Goal: Task Accomplishment & Management: Manage account settings

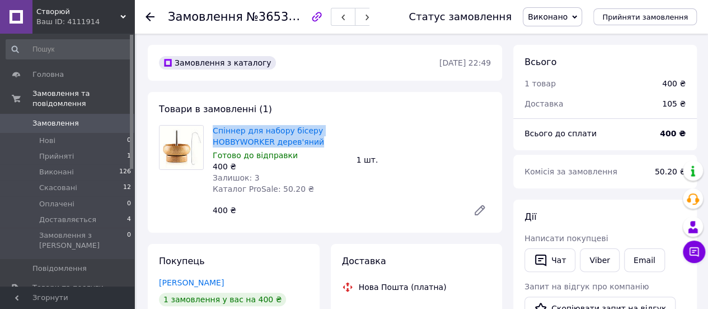
drag, startPoint x: 315, startPoint y: 145, endPoint x: 209, endPoint y: 132, distance: 106.7
click at [209, 132] on div "Спіннер для набору бісеру HOBBYWORKER дерев'яний Готово до відправки 400 ₴ Зали…" at bounding box center [280, 160] width 144 height 74
copy link "Спіннер для набору бісеру HOBBYWORKER дерев'яний"
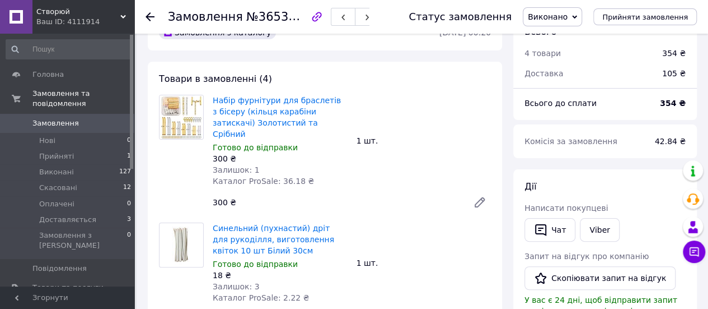
scroll to position [31, 0]
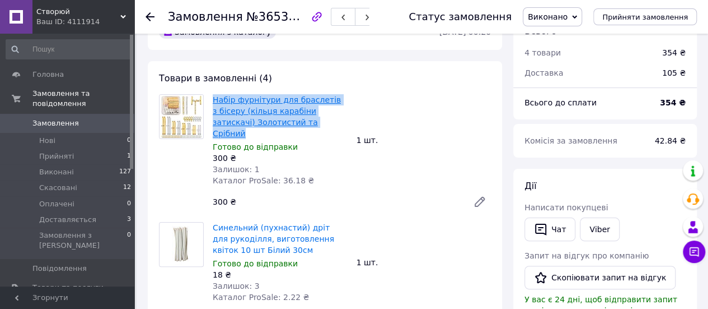
drag, startPoint x: 304, startPoint y: 126, endPoint x: 213, endPoint y: 104, distance: 92.8
click at [213, 104] on span "Набір фурнітури для браслетів з бісеру (кільця карабіни затискачі) Золотистий т…" at bounding box center [280, 116] width 135 height 45
copy link "Набір фурнітури для браслетів з бісеру (кільця карабіни затискачі) Золотистий т…"
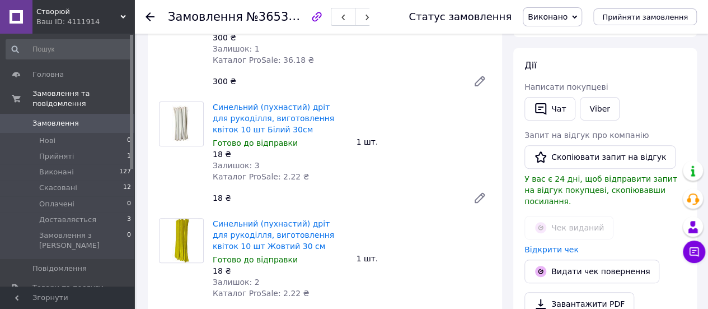
scroll to position [156, 0]
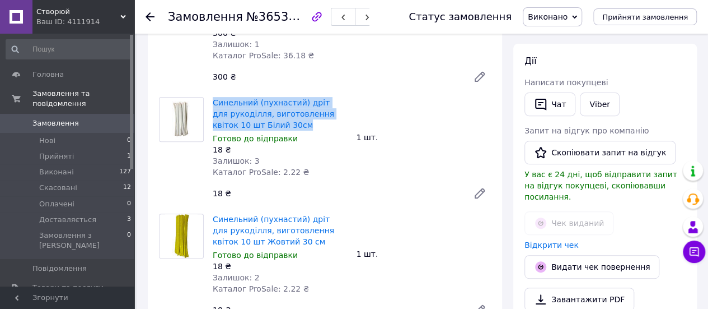
drag, startPoint x: 268, startPoint y: 116, endPoint x: 212, endPoint y: 94, distance: 60.0
click at [212, 95] on div "Синельний (пухнастий) дріт для рукоділля, виготовлення квіток 10 шт Білий 30см …" at bounding box center [280, 137] width 144 height 85
copy link "Синельний (пухнастий) дріт для рукоділля, виготовлення квіток 10 шт Білий 30см"
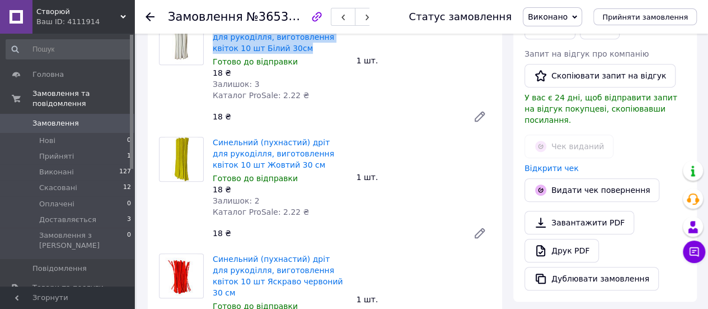
scroll to position [233, 0]
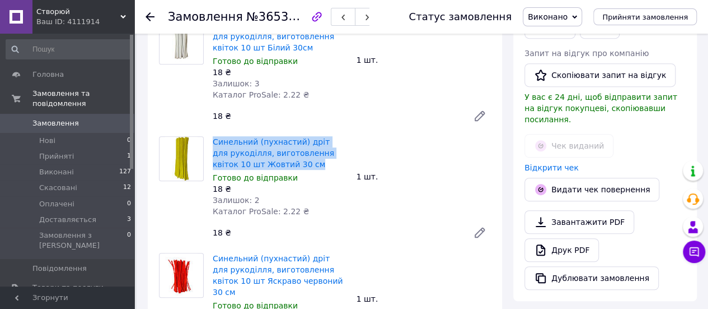
drag, startPoint x: 282, startPoint y: 157, endPoint x: 208, endPoint y: 135, distance: 76.7
click at [208, 135] on div "Синельний (пухнастий) дріт для рукоділля, виготовлення квіток 10 шт Жовтий 30 с…" at bounding box center [280, 176] width 144 height 85
copy link "Синельний (пухнастий) дріт для рукоділля, виготовлення квіток 10 шт Жовтий 30 см"
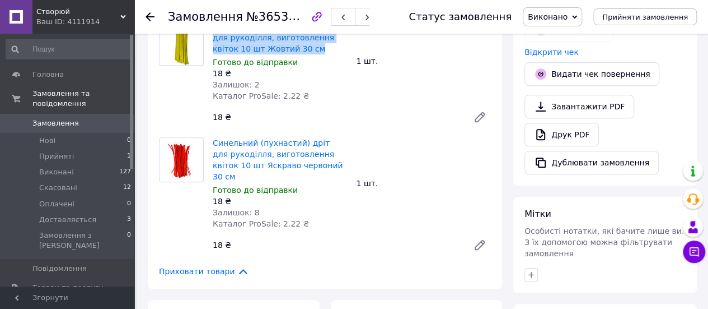
scroll to position [349, 0]
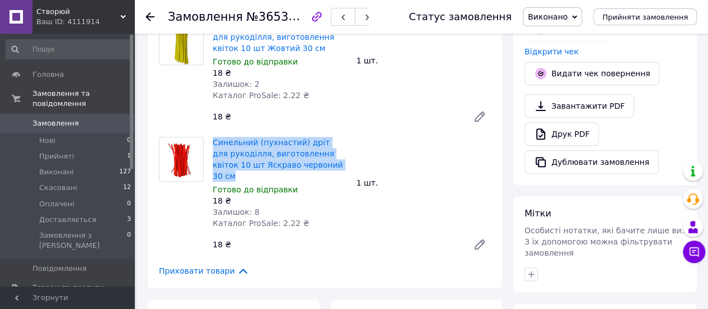
drag, startPoint x: 320, startPoint y: 156, endPoint x: 210, endPoint y: 129, distance: 113.6
click at [210, 134] on div "Синельний (пухнастий) дріт для рукоділля, виготовлення квіток 10 шт Яскраво чер…" at bounding box center [280, 182] width 144 height 96
copy link "Синельний (пухнастий) дріт для рукоділля, виготовлення квіток 10 шт Яскраво чер…"
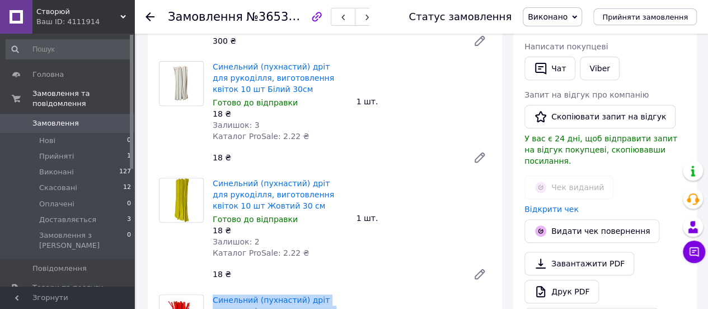
scroll to position [192, 0]
